Goal: Ask a question: Seek information or help from site administrators or community

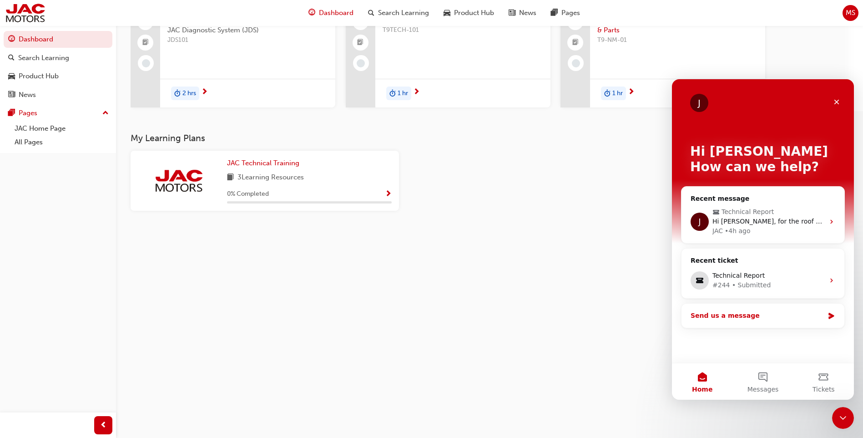
click at [796, 319] on div "Send us a message" at bounding box center [757, 316] width 133 height 10
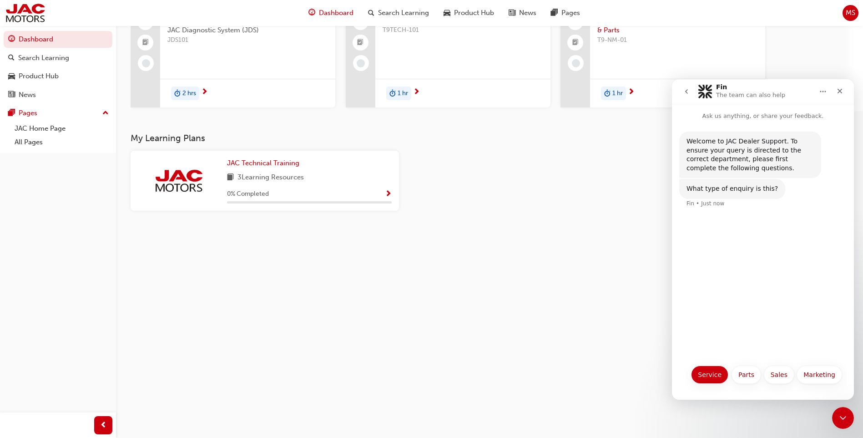
click at [704, 376] on button "Service" at bounding box center [709, 374] width 37 height 18
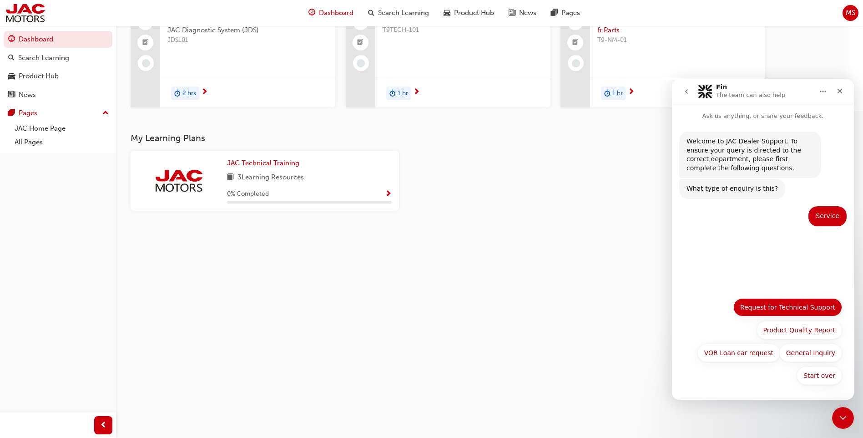
click at [796, 304] on button "Request for Technical Support" at bounding box center [787, 307] width 109 height 18
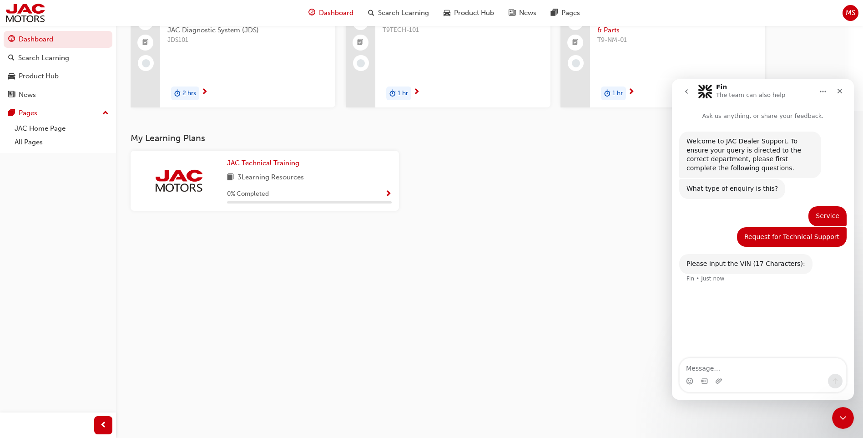
click at [743, 372] on textarea "Message…" at bounding box center [763, 365] width 166 height 15
type textarea "LJ11PABE8RC045127"
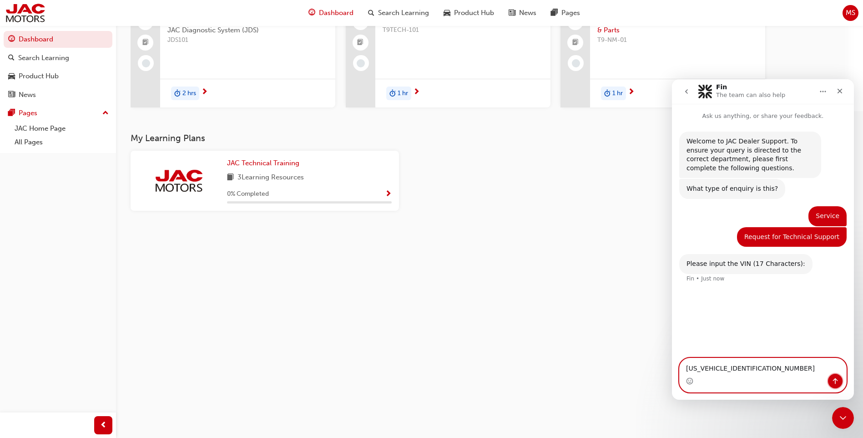
click at [829, 381] on button "Send a message…" at bounding box center [835, 380] width 15 height 15
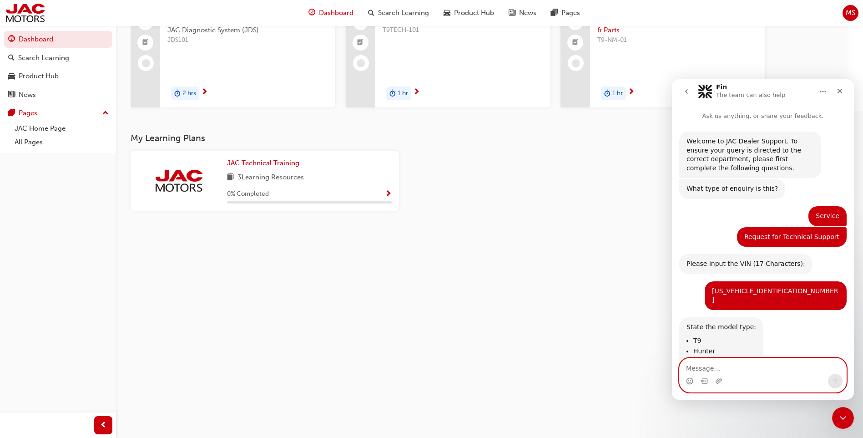
scroll to position [24, 0]
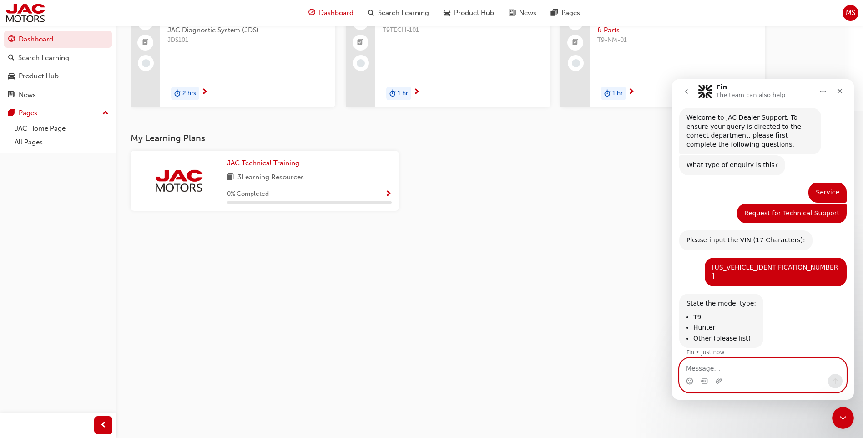
click at [751, 360] on textarea "Message…" at bounding box center [763, 365] width 166 height 15
type textarea "T9"
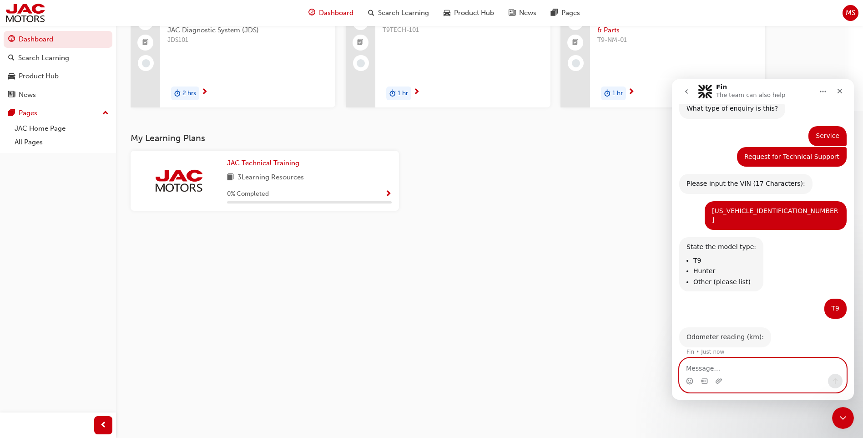
scroll to position [78, 0]
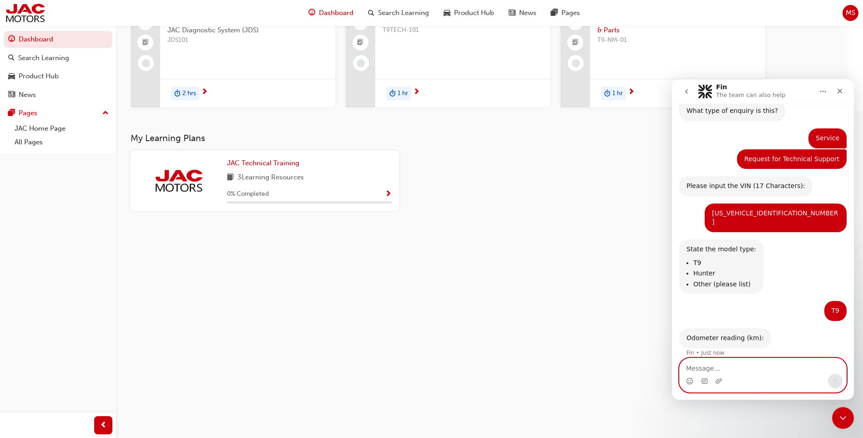
click at [735, 365] on textarea "Message…" at bounding box center [763, 365] width 166 height 15
type textarea "1635"
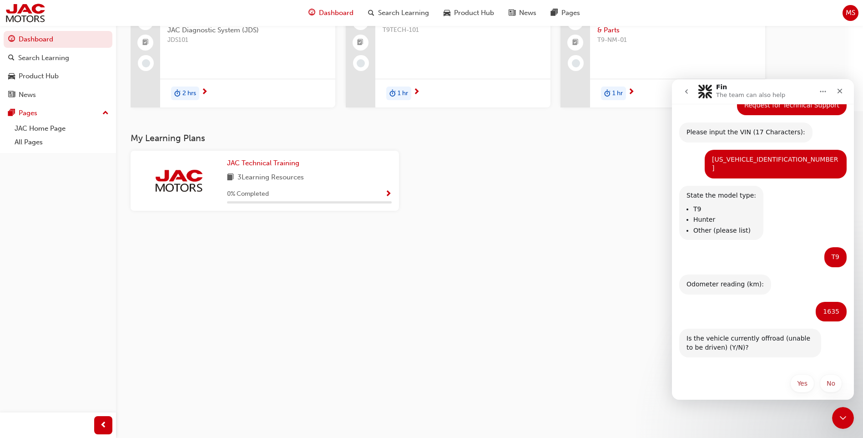
scroll to position [131, 0]
click at [826, 374] on button "No" at bounding box center [831, 383] width 22 height 18
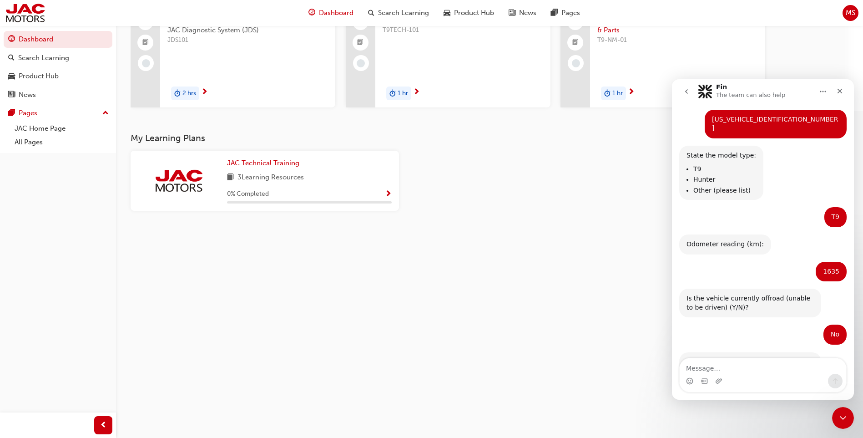
scroll to position [204, 0]
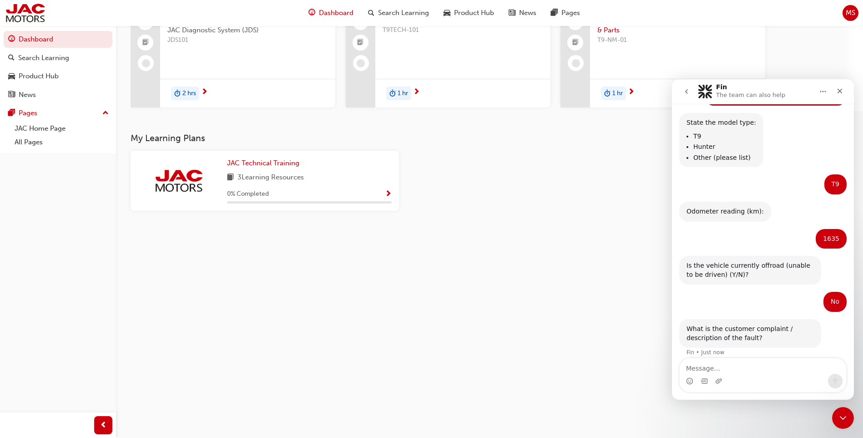
click at [737, 361] on textarea "Message…" at bounding box center [763, 365] width 166 height 15
click at [717, 380] on icon "Upload attachment" at bounding box center [718, 380] width 7 height 7
click at [717, 381] on icon "Upload attachment" at bounding box center [718, 380] width 7 height 7
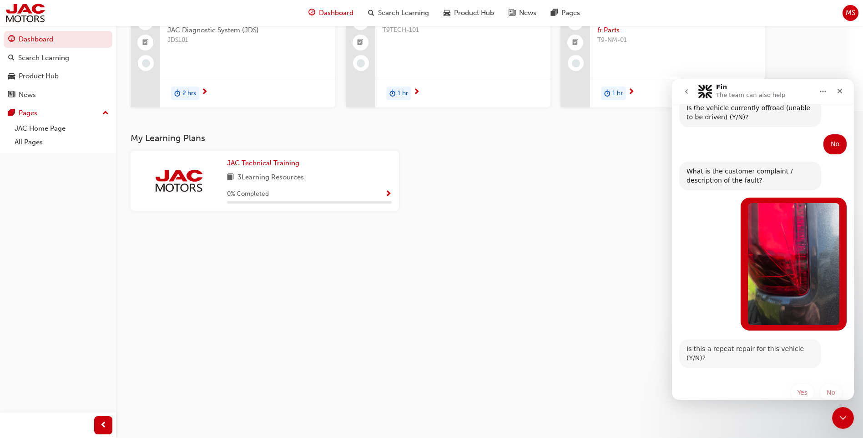
scroll to position [362, 0]
click at [830, 383] on button "No" at bounding box center [831, 392] width 22 height 18
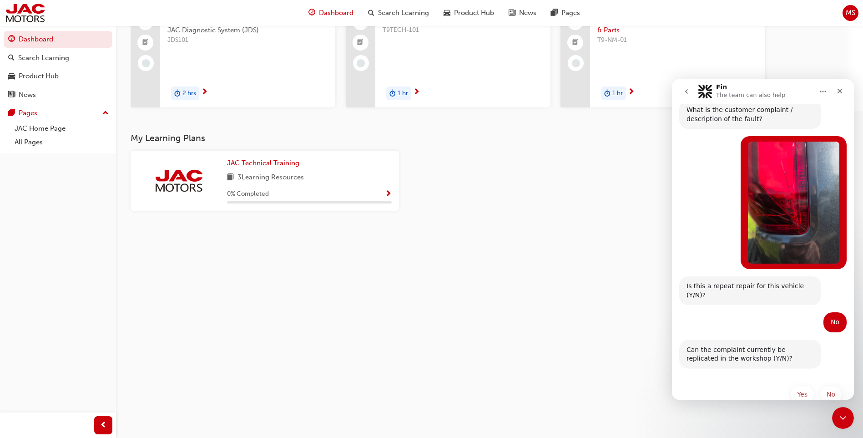
scroll to position [425, 0]
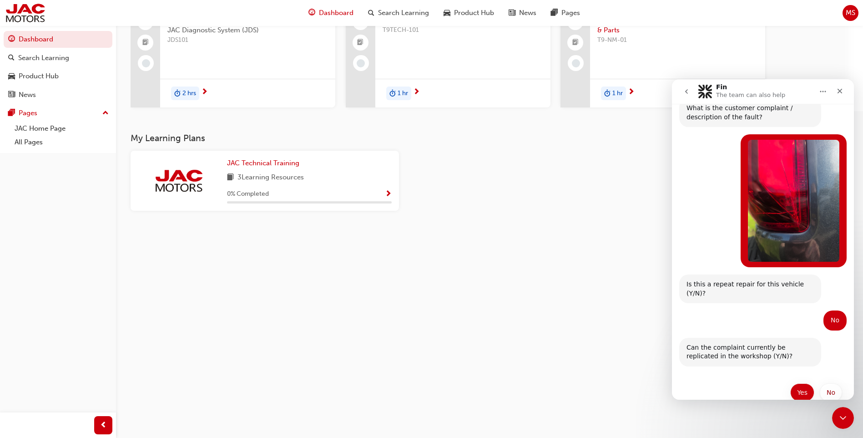
click at [802, 383] on button "Yes" at bounding box center [802, 392] width 24 height 18
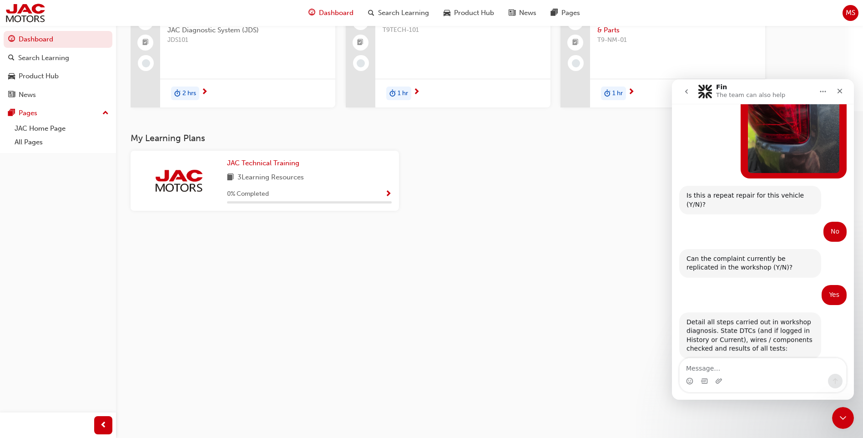
scroll to position [515, 0]
click at [735, 366] on textarea "Message…" at bounding box center [763, 365] width 166 height 15
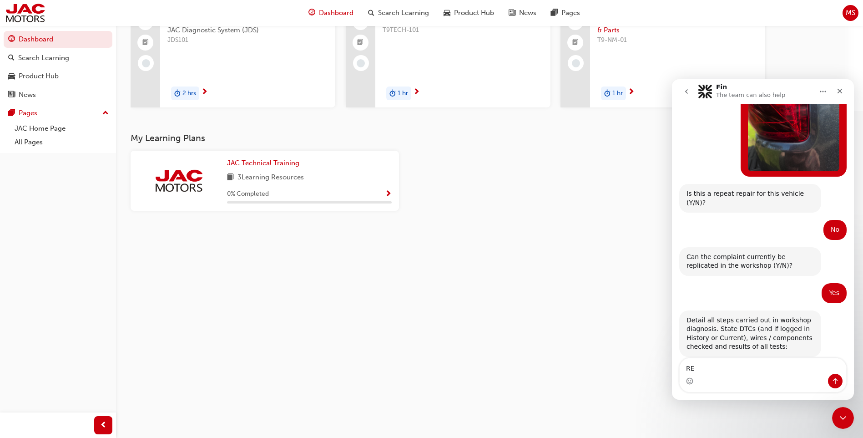
type textarea "R"
type textarea "request to replace rear tail light under warranty"
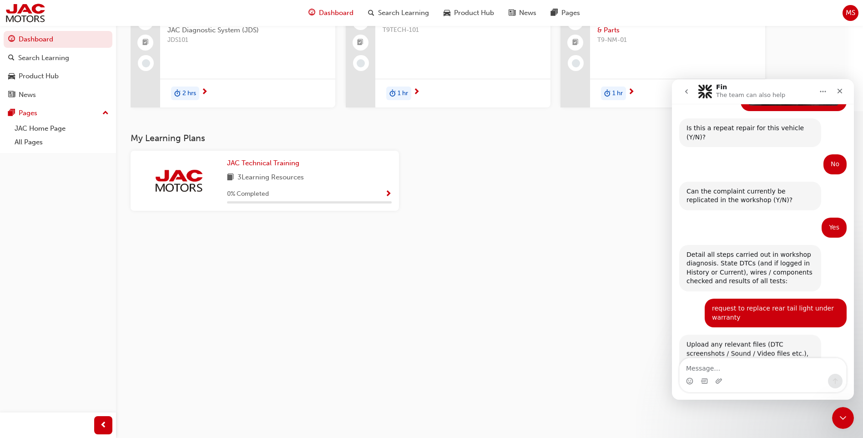
scroll to position [596, 0]
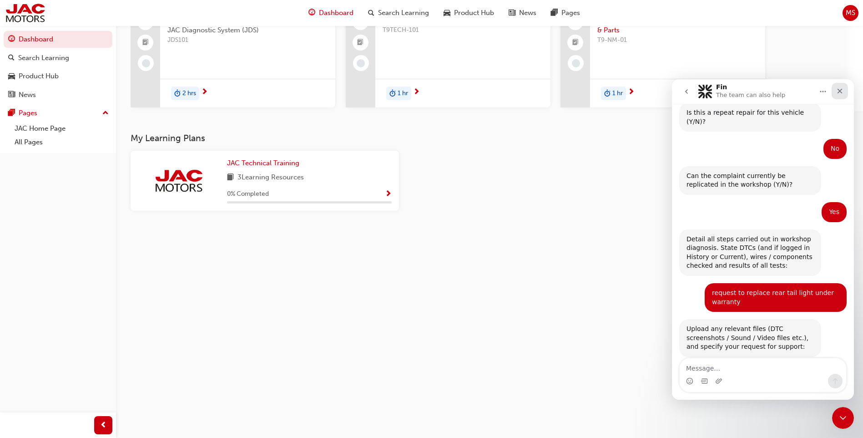
click at [841, 94] on icon "Close" at bounding box center [839, 90] width 7 height 7
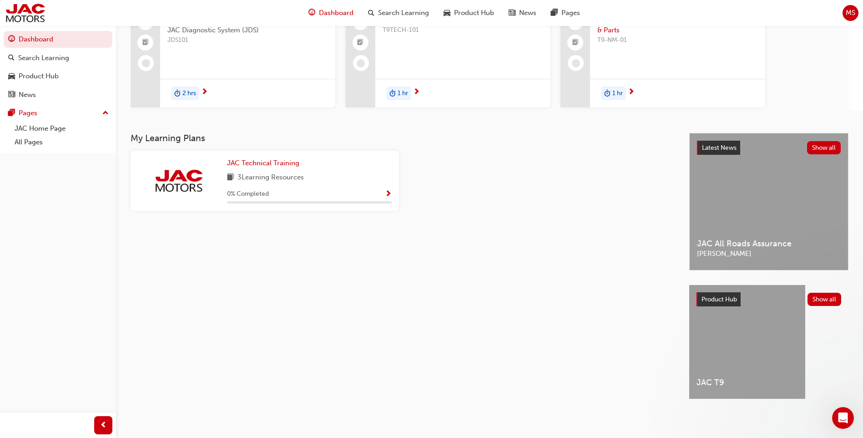
scroll to position [0, 0]
click at [593, 236] on div "My Learning Plans JAC Technical Training 3 Learning Resources 0 % Completed" at bounding box center [410, 274] width 559 height 282
click at [838, 412] on icon "Open Intercom Messenger" at bounding box center [841, 416] width 15 height 15
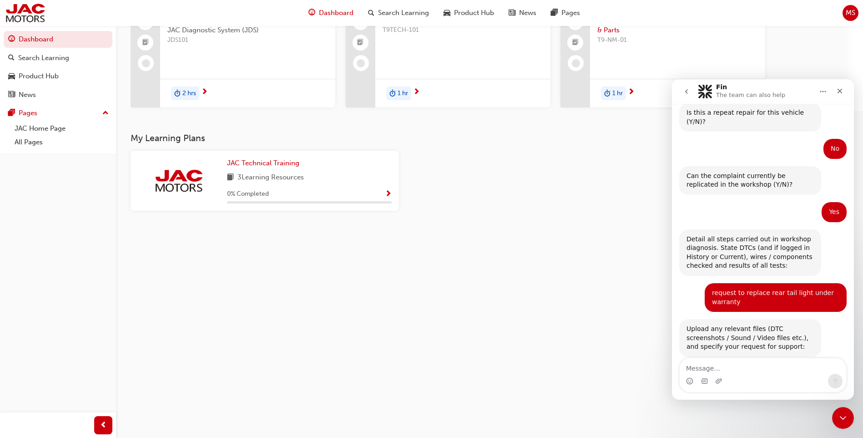
click at [723, 384] on div "Intercom messenger" at bounding box center [763, 380] width 166 height 15
click at [716, 380] on icon "Upload attachment" at bounding box center [719, 380] width 6 height 5
click at [721, 381] on icon "Upload attachment" at bounding box center [718, 380] width 7 height 7
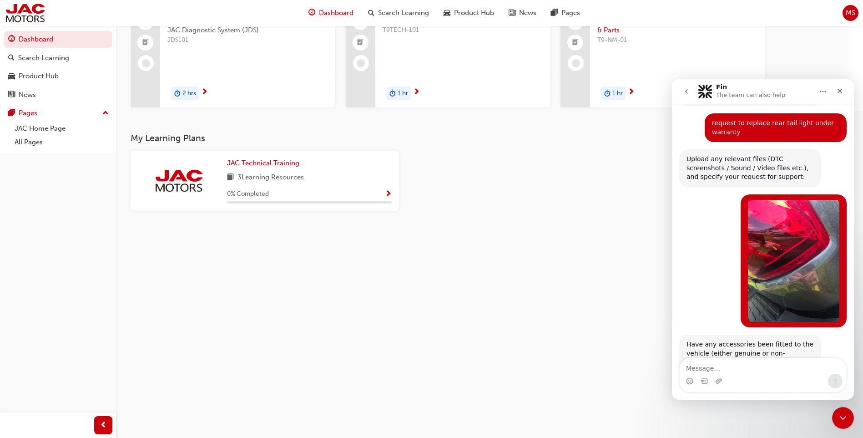
scroll to position [781, 0]
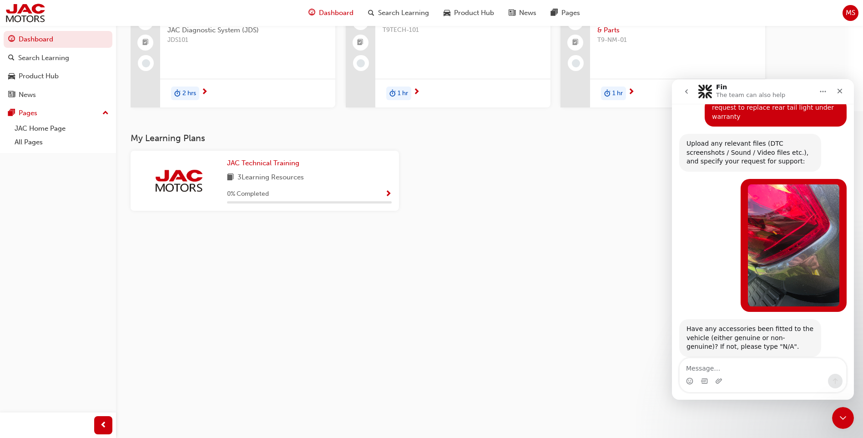
scroll to position [781, 0]
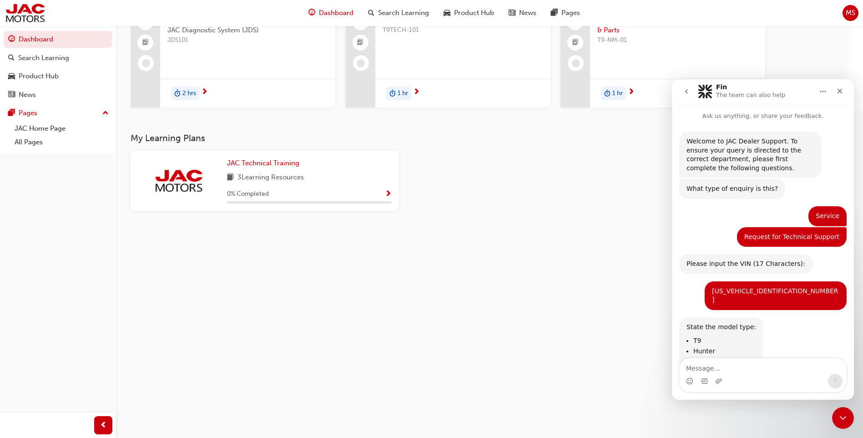
scroll to position [781, 0]
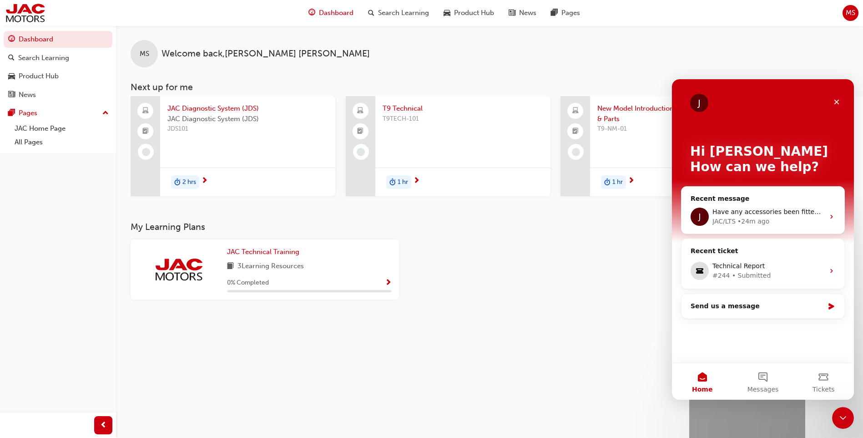
scroll to position [89, 0]
